Goal: Transaction & Acquisition: Purchase product/service

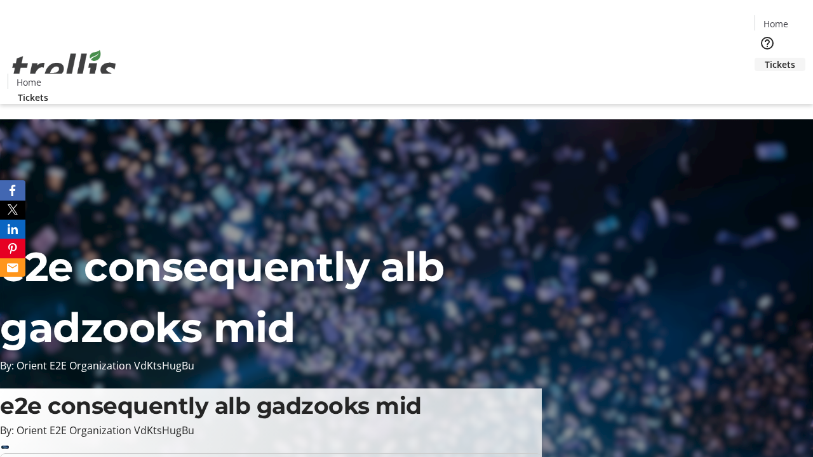
click at [764, 58] on span "Tickets" at bounding box center [779, 64] width 30 height 13
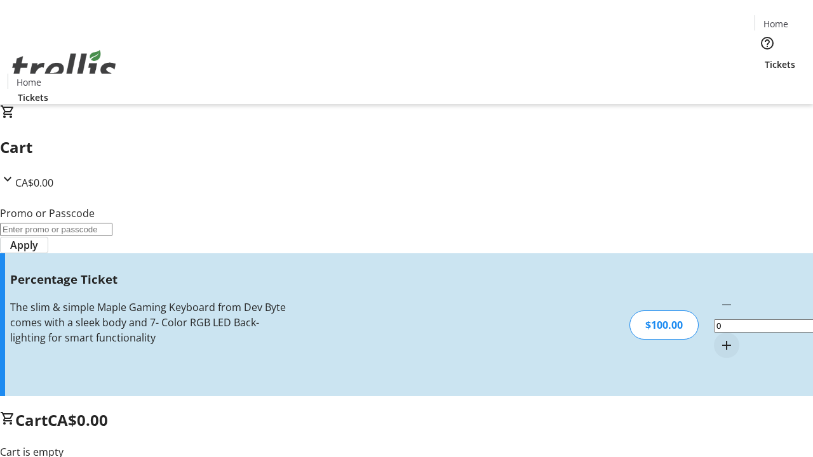
click at [719, 338] on mat-icon "Increment by one" at bounding box center [726, 345] width 15 height 15
type input "1"
type input "FOO"
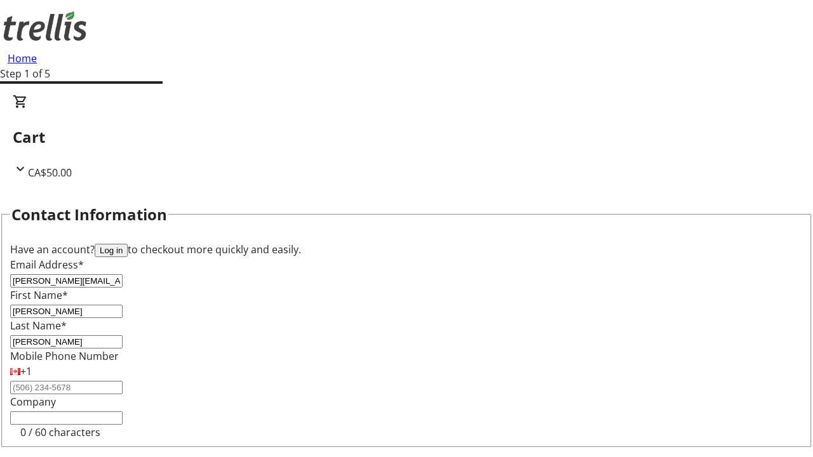
type input "[PERSON_NAME]"
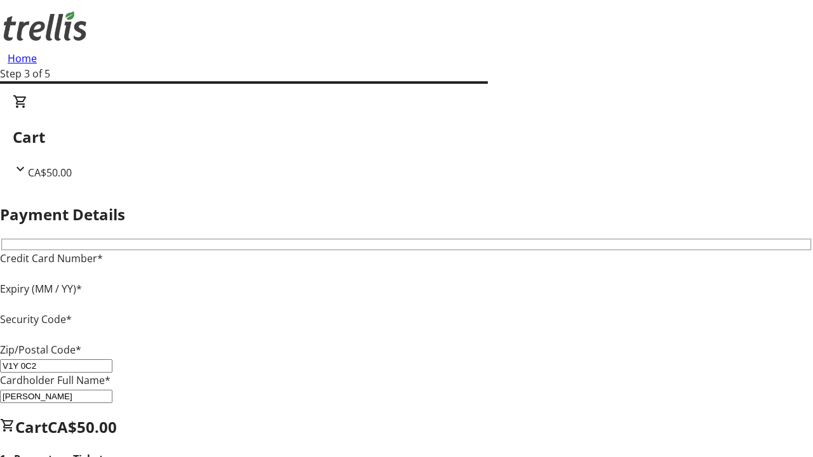
type input "V1Y 0C2"
